Goal: Transaction & Acquisition: Purchase product/service

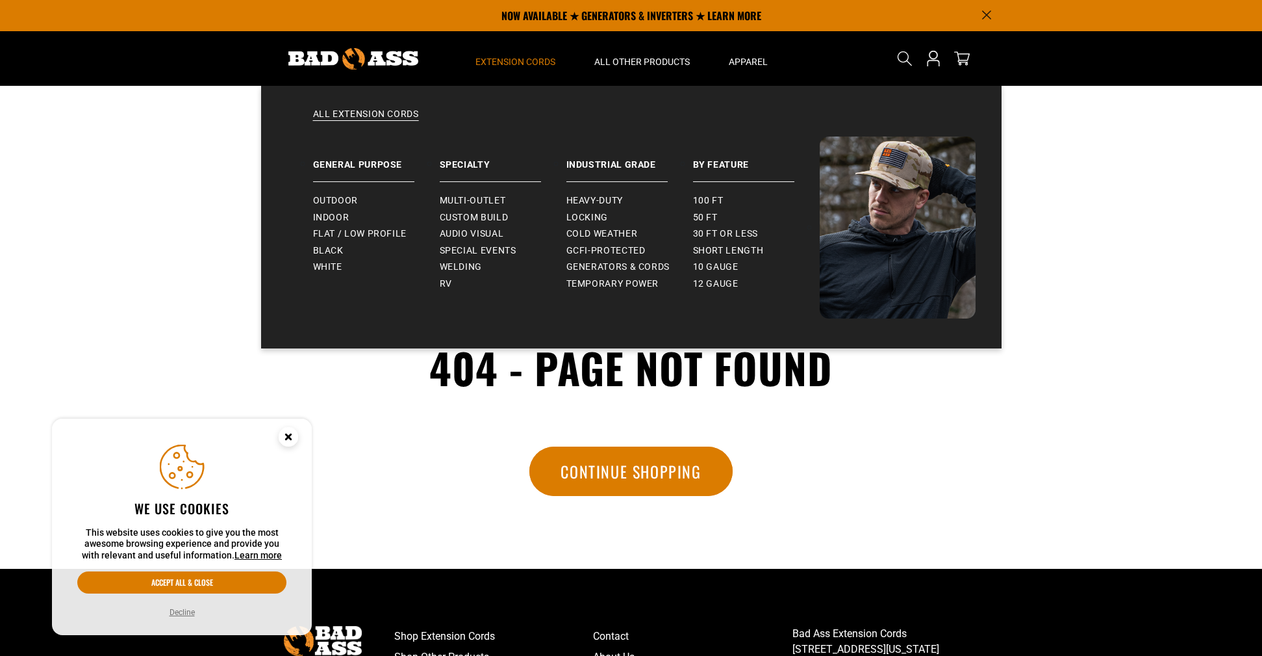
click at [523, 67] on span "Extension Cords" at bounding box center [516, 62] width 80 height 12
click at [350, 235] on span "Flat / Low Profile" at bounding box center [360, 234] width 94 height 12
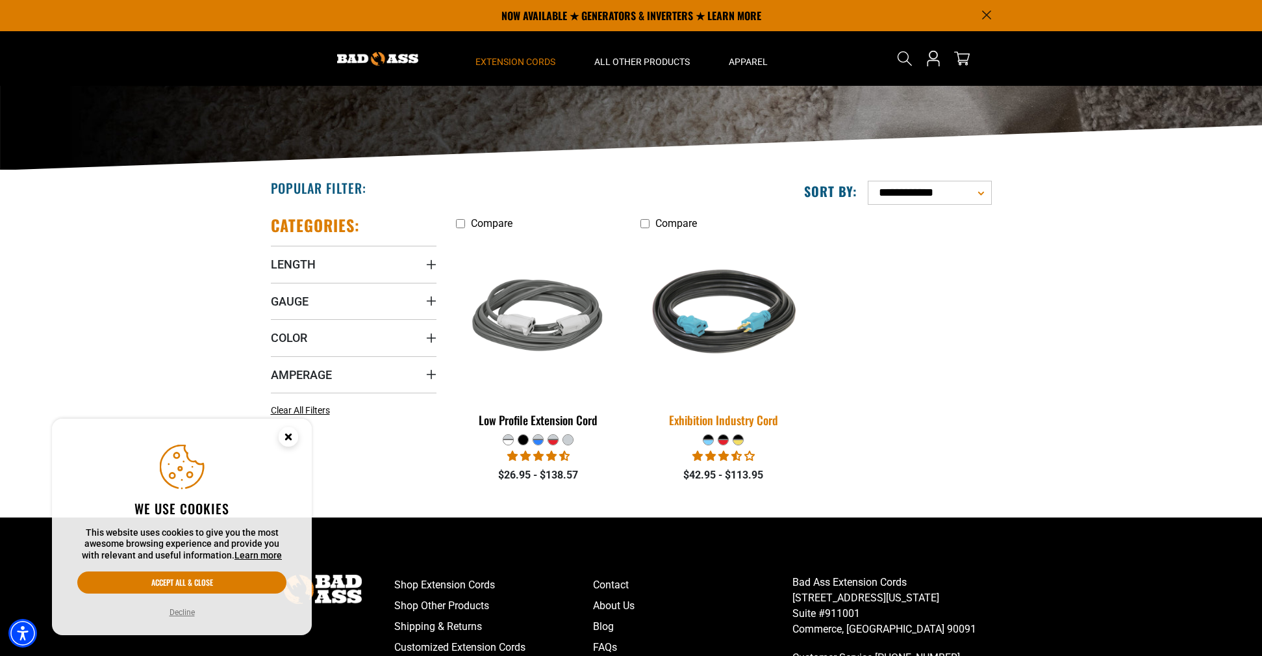
scroll to position [159, 0]
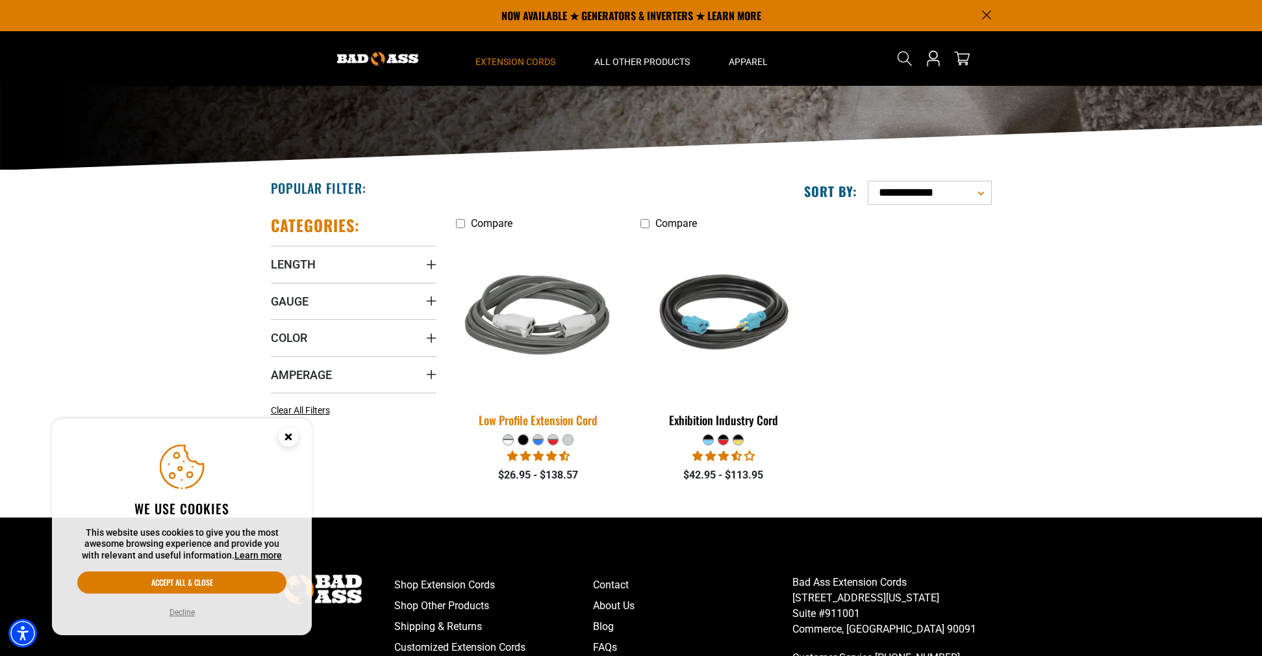
click at [532, 336] on img at bounding box center [539, 317] width 182 height 166
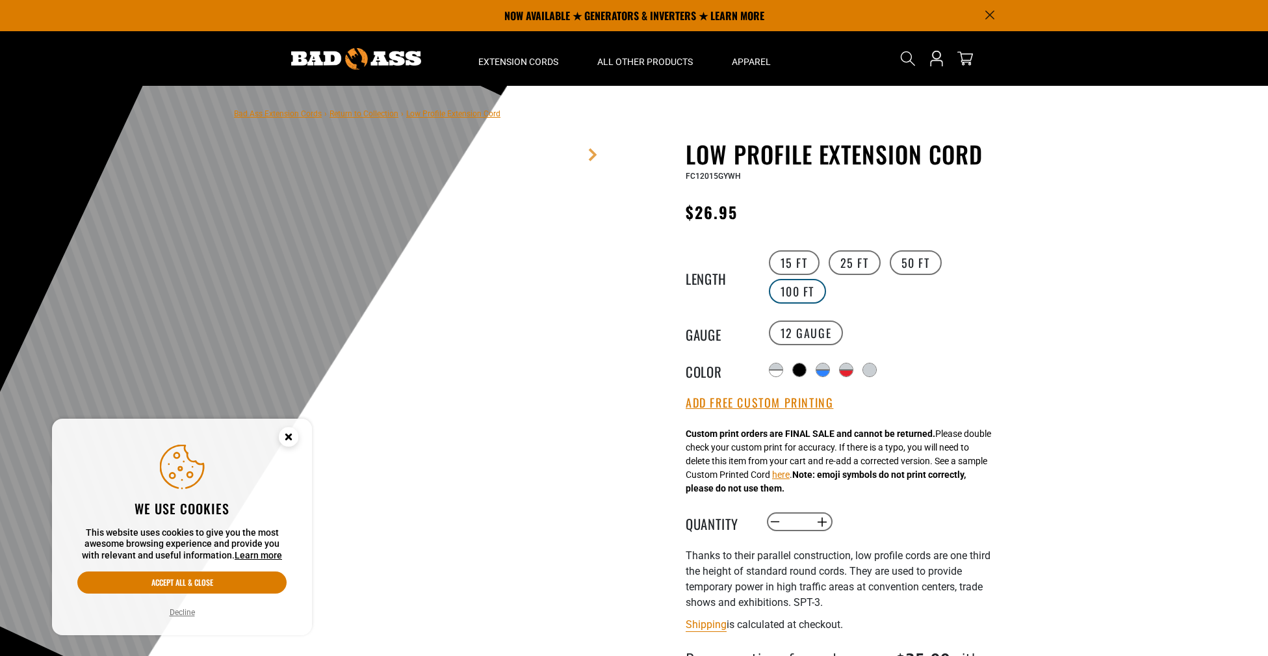
click at [795, 290] on label "100 FT" at bounding box center [798, 291] width 58 height 25
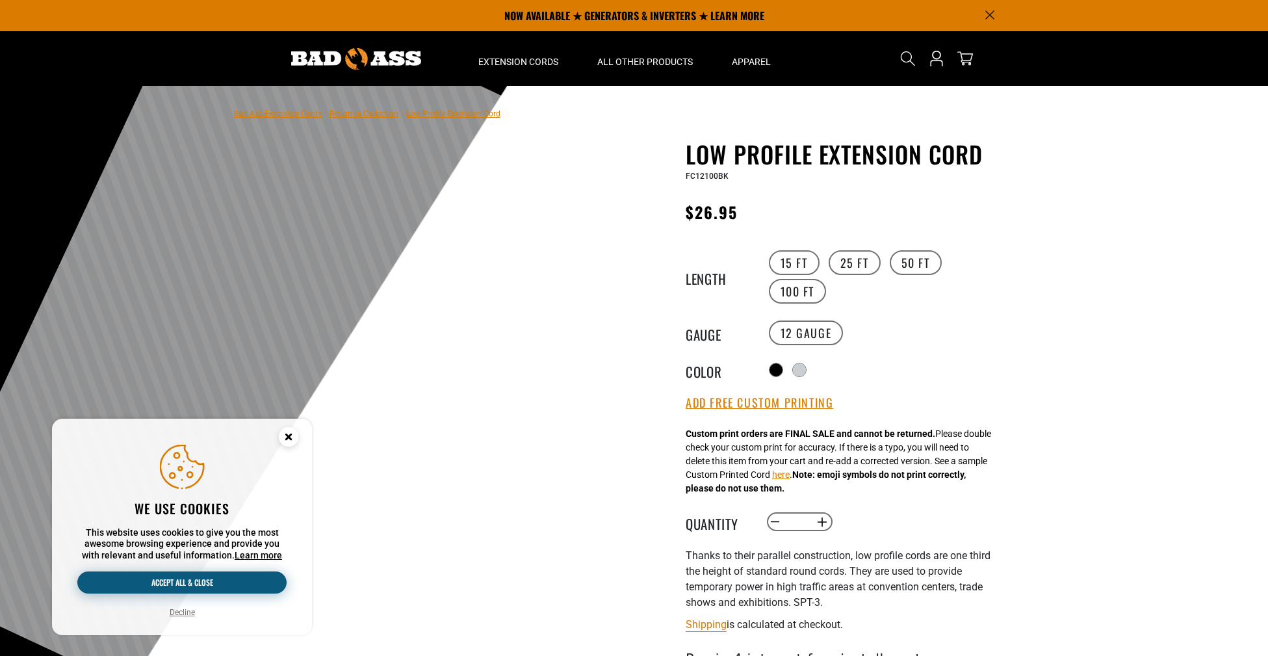
click at [193, 580] on button "Accept all & close" at bounding box center [181, 582] width 209 height 22
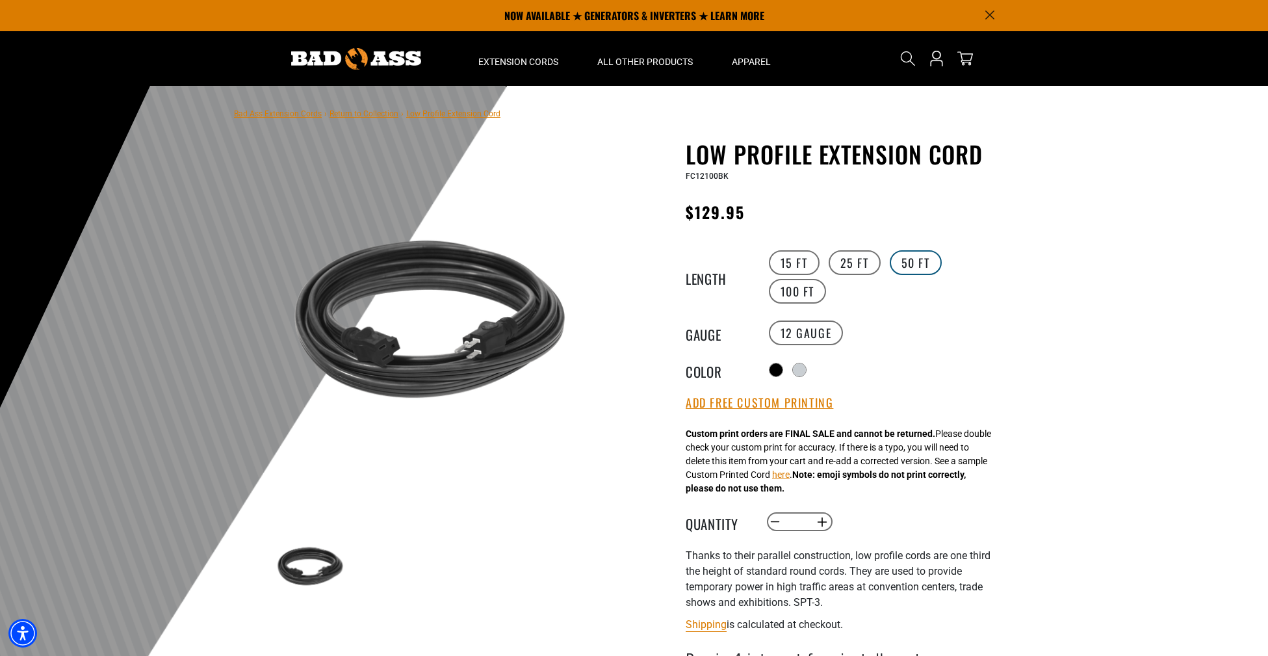
click at [919, 263] on label "50 FT" at bounding box center [915, 262] width 52 height 25
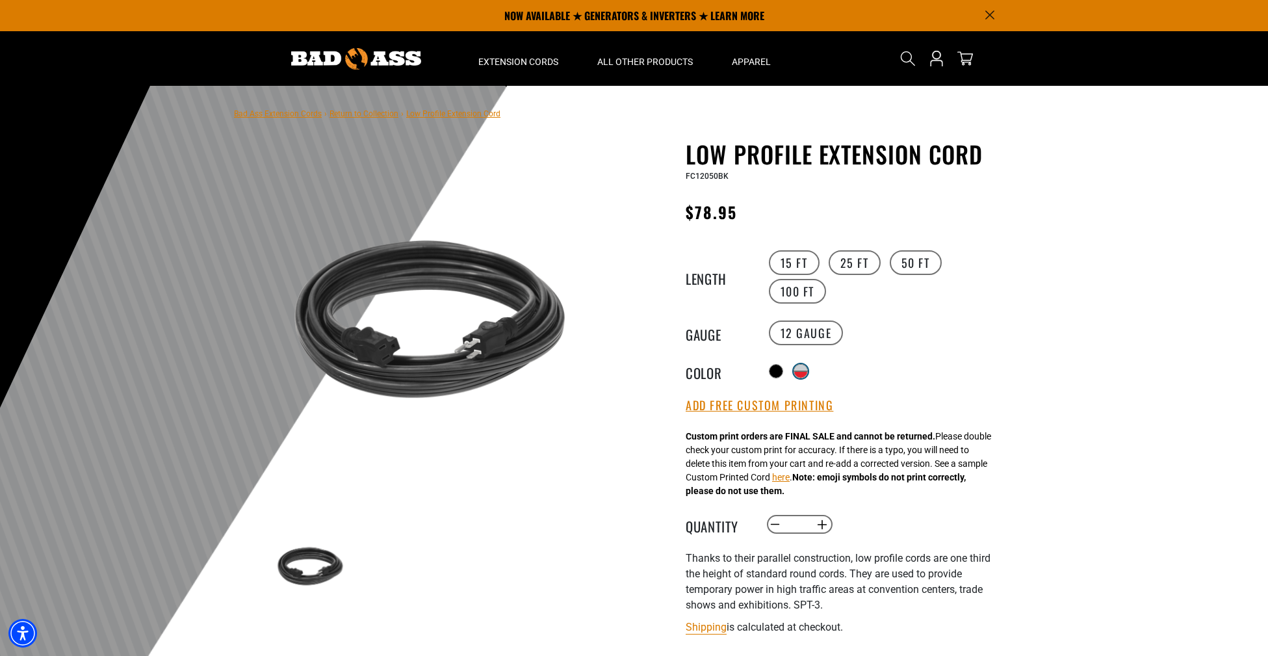
click at [802, 371] on div "Translation missing: en.products.product.variant_sold_out_or_unavailable" at bounding box center [800, 374] width 13 height 6
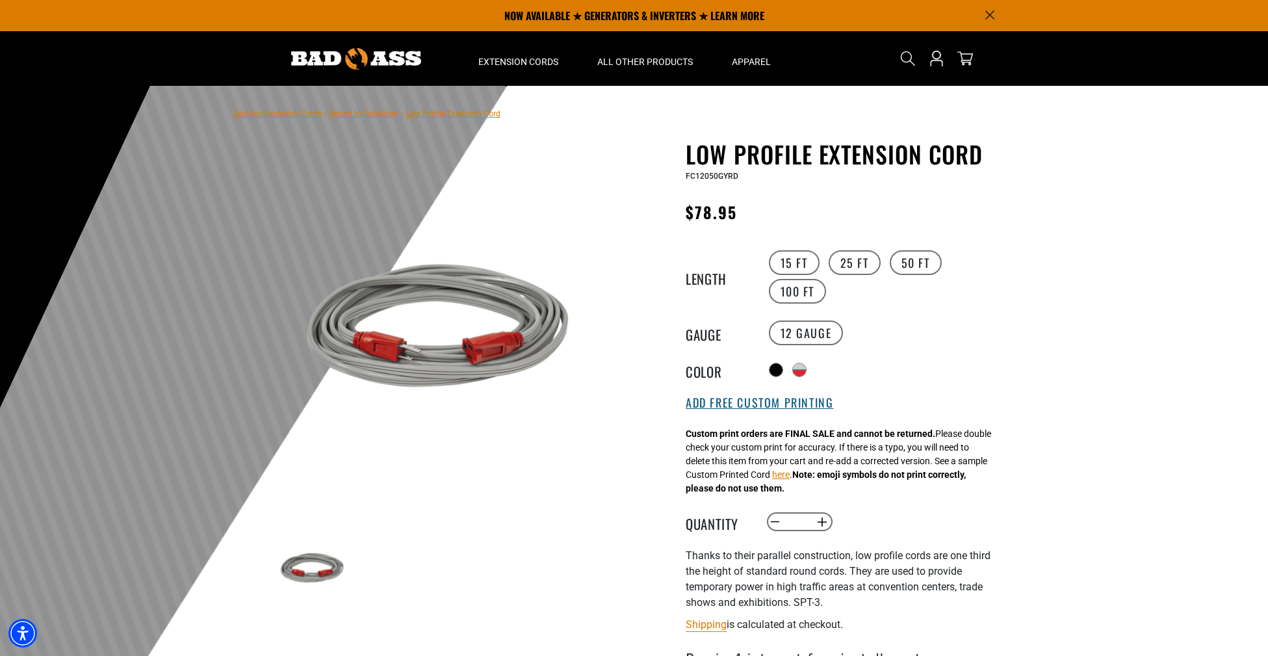
click at [738, 403] on button "Add Free Custom Printing" at bounding box center [758, 403] width 147 height 14
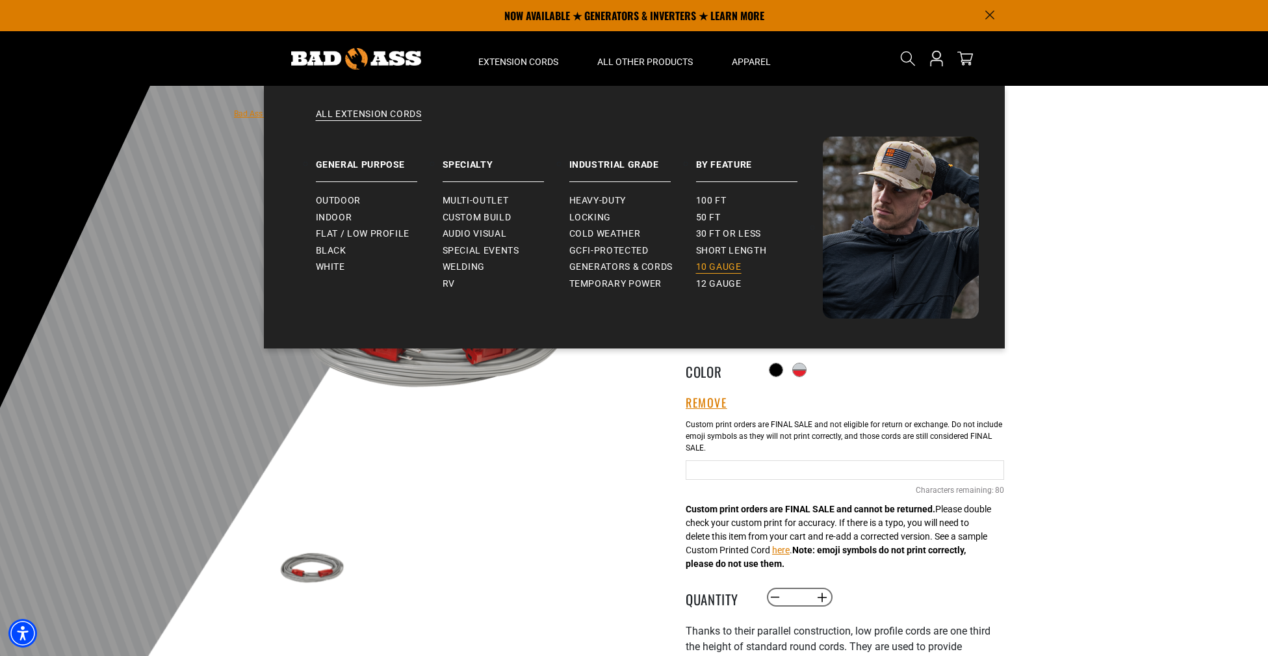
click at [732, 267] on span "10 gauge" at bounding box center [718, 267] width 45 height 12
